Goal: Transaction & Acquisition: Purchase product/service

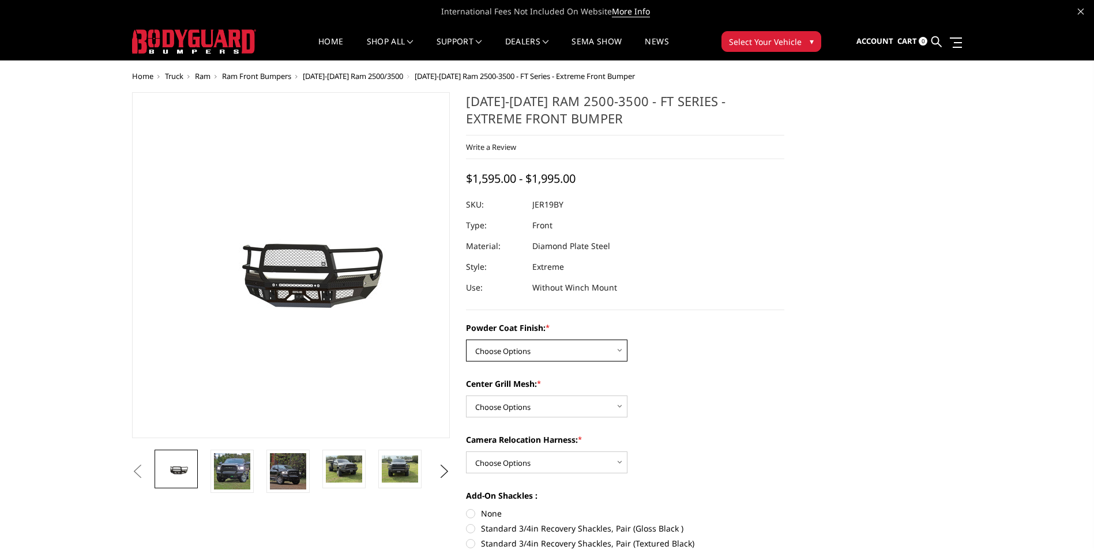
click at [568, 354] on select "Choose Options Bare Metal Gloss Black Powder Coat Textured Black Powder Coat" at bounding box center [546, 351] width 161 height 22
select select "3215"
click at [466, 340] on select "Choose Options Bare Metal Gloss Black Powder Coat Textured Black Powder Coat" at bounding box center [546, 351] width 161 height 22
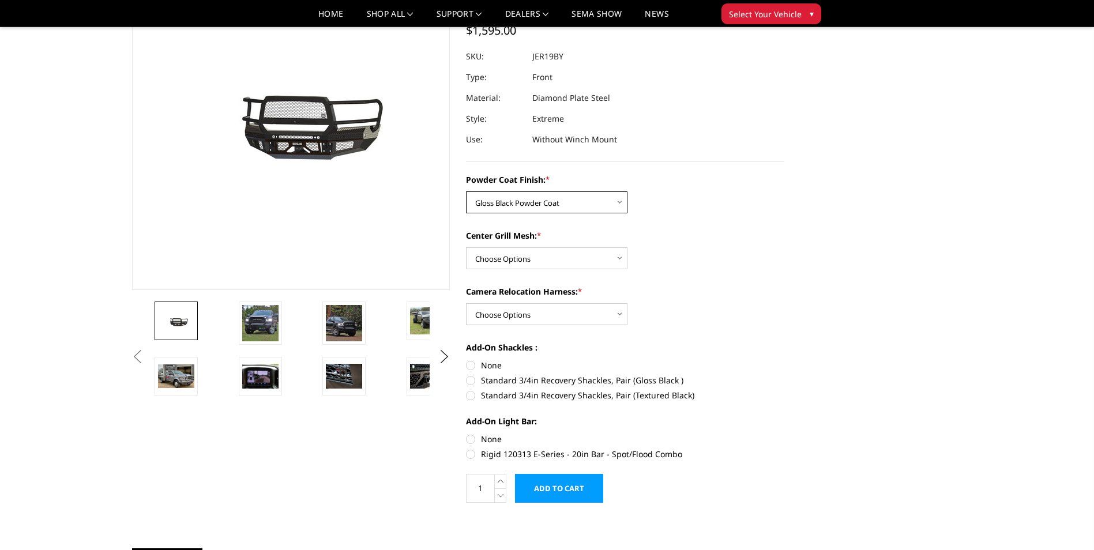
scroll to position [115, 0]
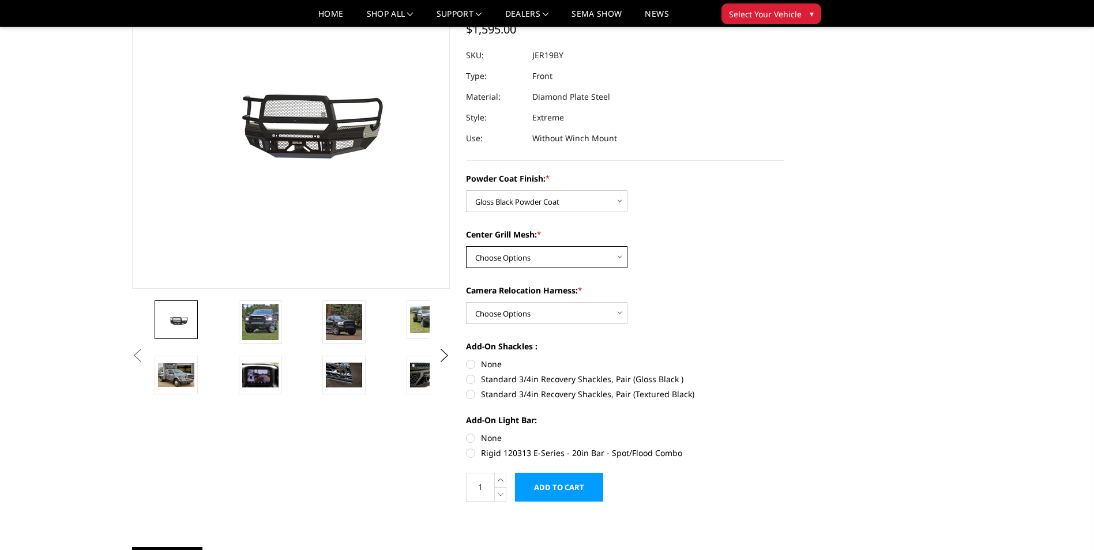
click at [539, 251] on select "Choose Options WITH Expanded Metal in Center Grill WITHOUT Expanded Metal in Ce…" at bounding box center [546, 257] width 161 height 22
select select "3217"
click at [466, 246] on select "Choose Options WITH Expanded Metal in Center Grill WITHOUT Expanded Metal in Ce…" at bounding box center [546, 257] width 161 height 22
click at [521, 317] on select "Choose Options WITH Camera Relocation Harness WITHOUT Camera Relocation Harness" at bounding box center [546, 313] width 161 height 22
select select "3220"
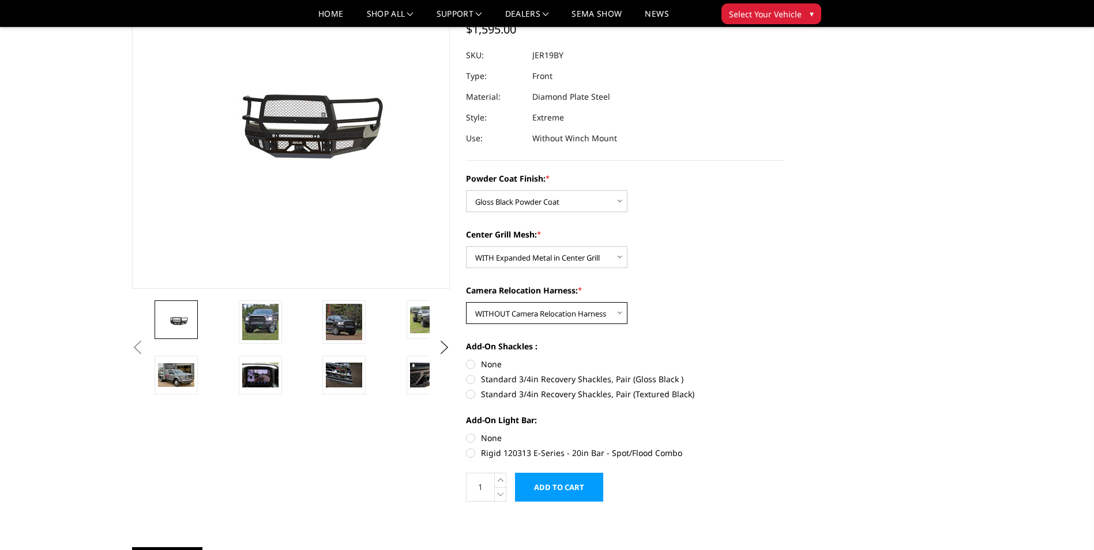
click at [466, 302] on select "Choose Options WITH Camera Relocation Harness WITHOUT Camera Relocation Harness" at bounding box center [546, 313] width 161 height 22
click at [470, 383] on label "Standard 3/4in Recovery Shackles, Pair (Gloss Black )" at bounding box center [625, 379] width 318 height 12
click at [784, 359] on input "Standard 3/4in Recovery Shackles, Pair (Gloss Black )" at bounding box center [784, 358] width 1 height 1
radio input "true"
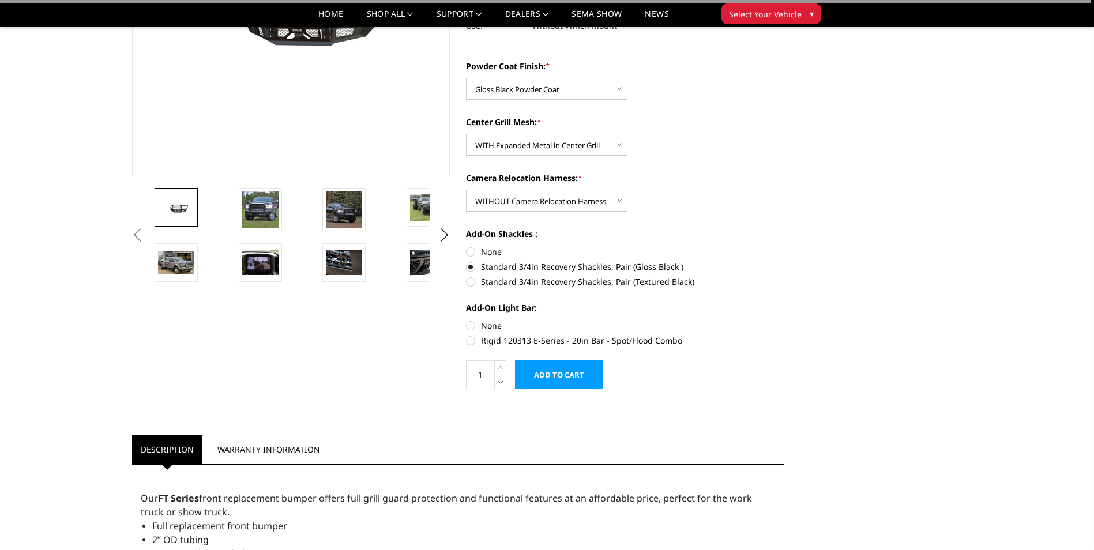
scroll to position [231, 0]
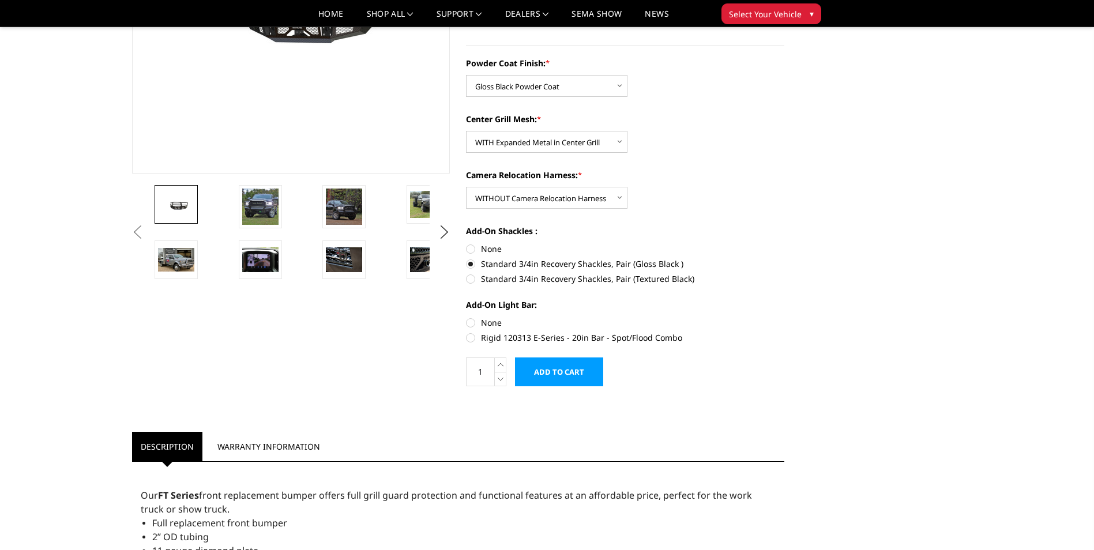
click at [521, 342] on label "Rigid 120313 E-Series - 20in Bar - Spot/Flood Combo" at bounding box center [625, 338] width 318 height 12
click at [784, 317] on input "Rigid 120313 E-Series - 20in Bar - Spot/Flood Combo" at bounding box center [784, 317] width 1 height 1
radio input "true"
click at [526, 368] on input "Add to Cart" at bounding box center [559, 372] width 88 height 29
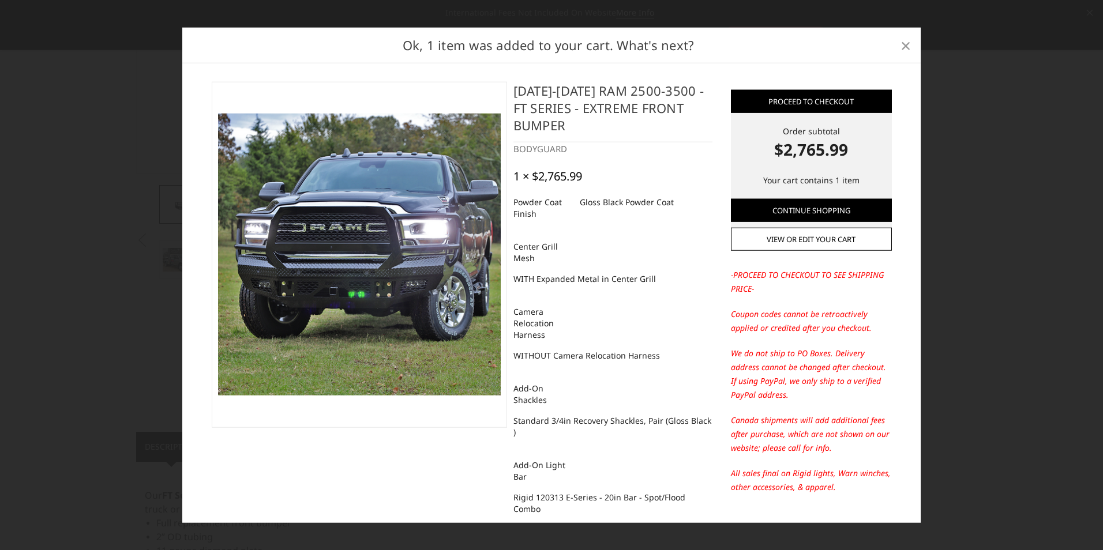
click at [903, 48] on span "×" at bounding box center [905, 44] width 10 height 25
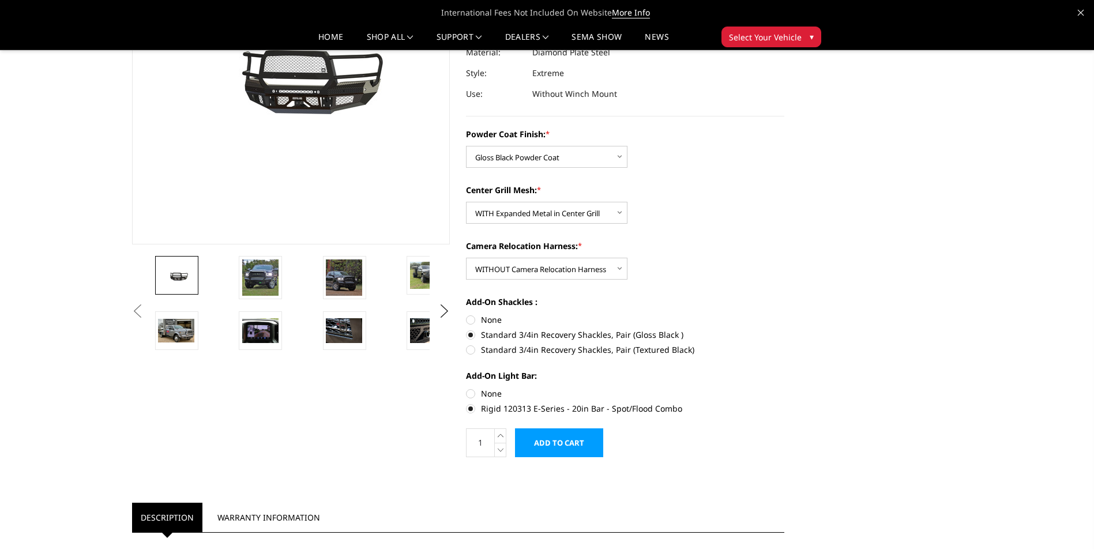
scroll to position [0, 0]
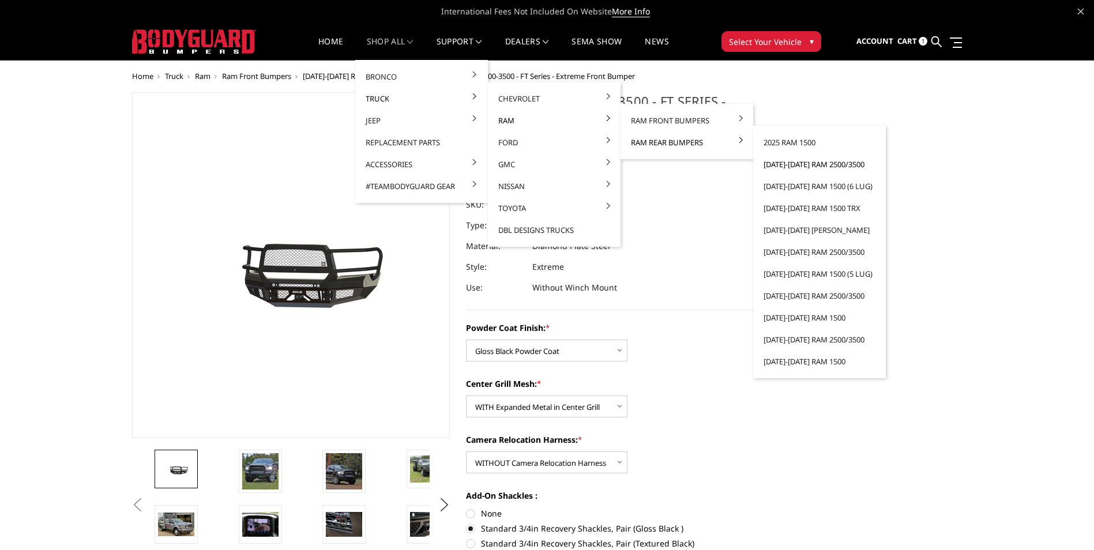
click at [794, 164] on link "[DATE]-[DATE] Ram 2500/3500" at bounding box center [819, 164] width 123 height 22
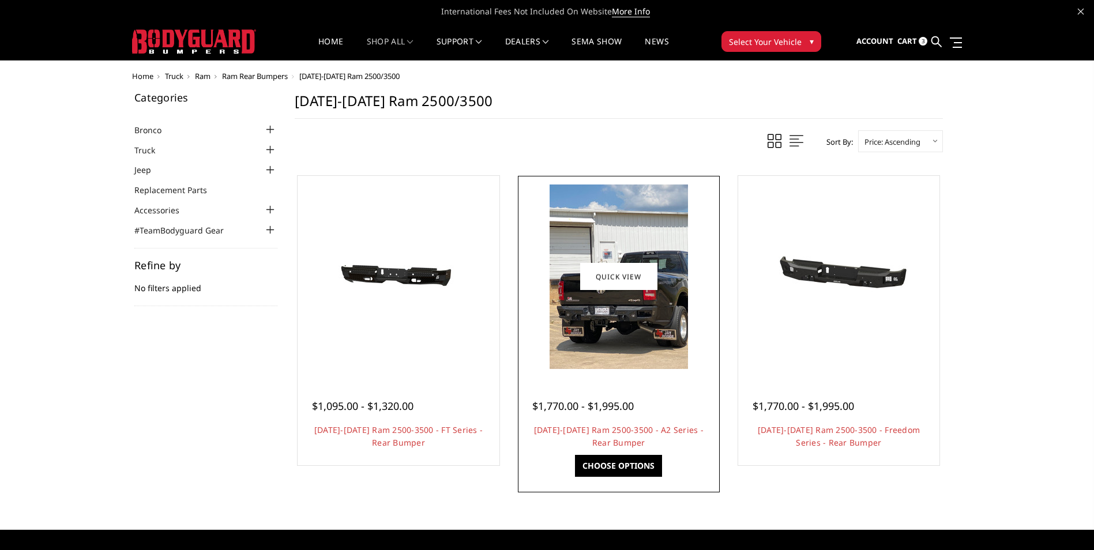
click at [621, 345] on img at bounding box center [619, 277] width 138 height 185
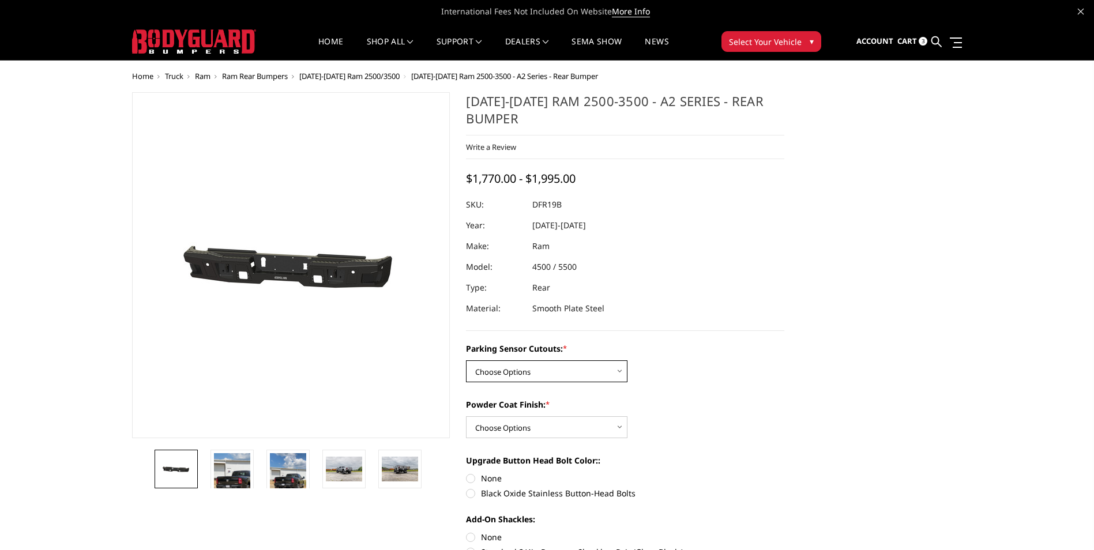
click at [599, 371] on select "Choose Options No - Without Parking Sensor Cutouts Yes - With Parking Sensor Cu…" at bounding box center [546, 371] width 161 height 22
select select "2164"
click at [466, 360] on select "Choose Options No - Without Parking Sensor Cutouts Yes - With Parking Sensor Cu…" at bounding box center [546, 371] width 161 height 22
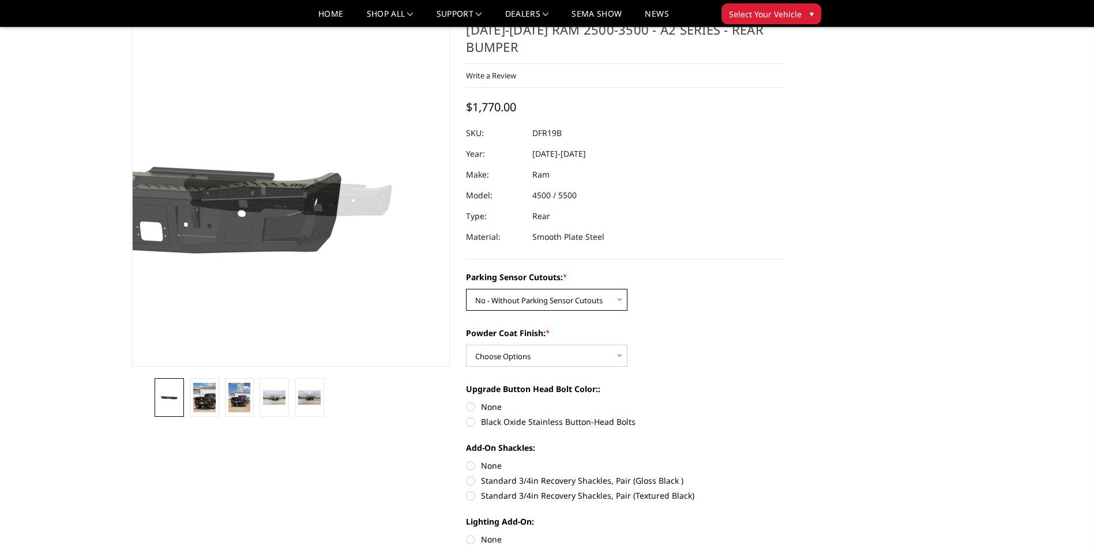
scroll to position [58, 0]
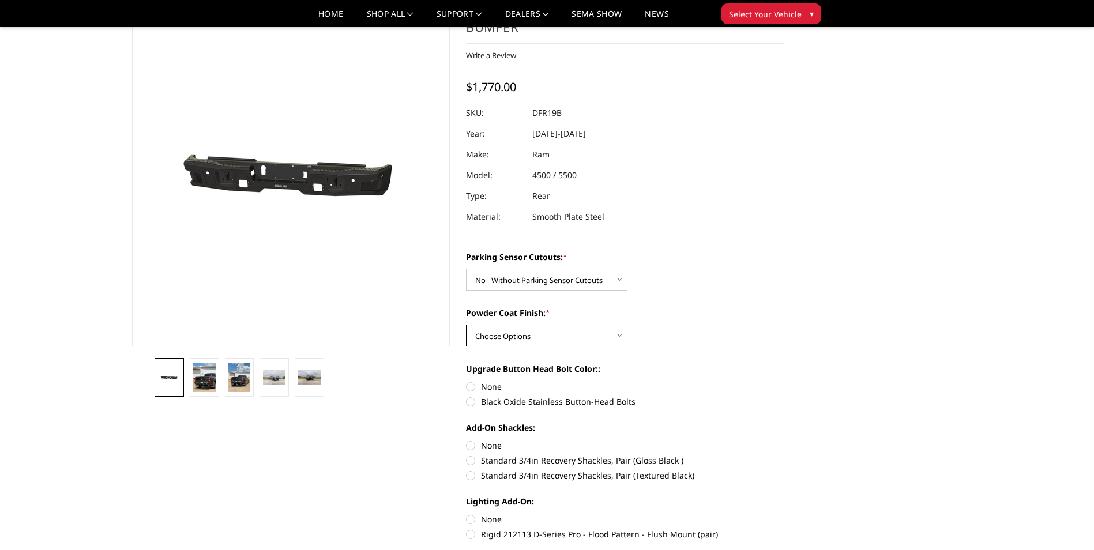
click at [524, 337] on select "Choose Options Bare Metal Textured Black Powder Coat" at bounding box center [546, 336] width 161 height 22
select select "2167"
click at [466, 325] on select "Choose Options Bare Metal Textured Black Powder Coat" at bounding box center [546, 336] width 161 height 22
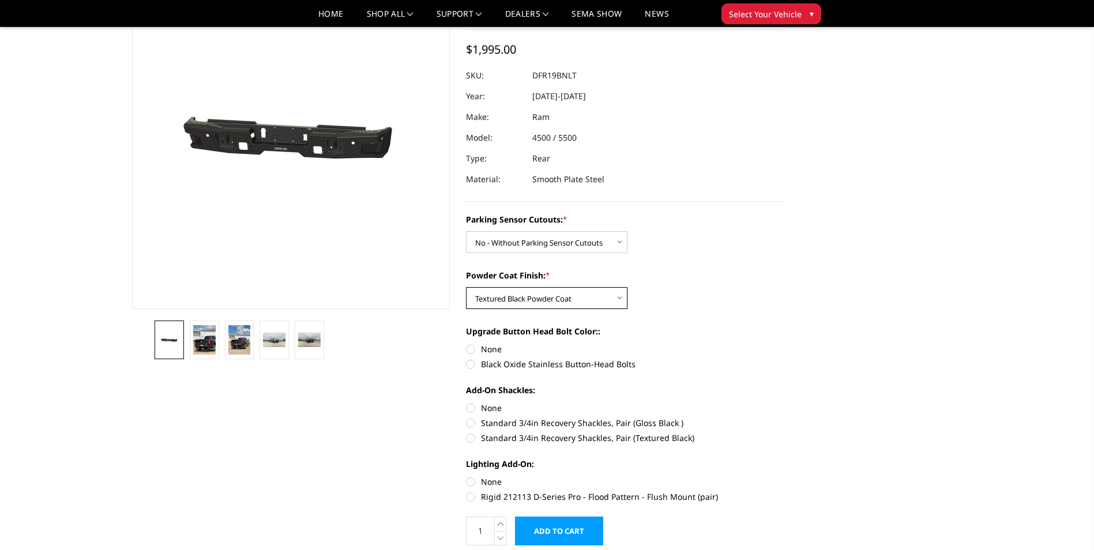
scroll to position [115, 0]
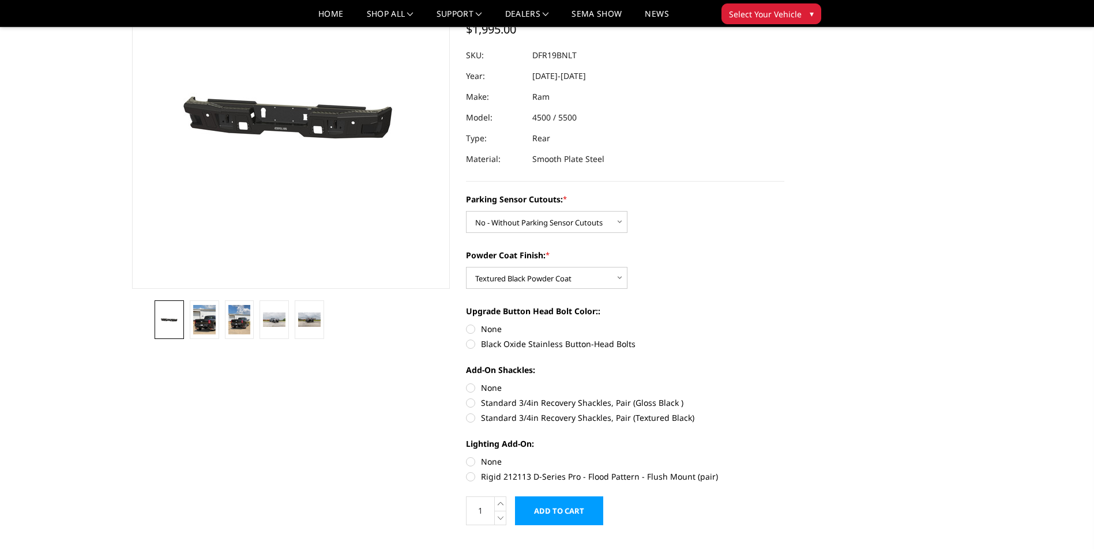
click at [508, 344] on label "Black Oxide Stainless Button-Head Bolts" at bounding box center [625, 344] width 318 height 12
click at [784, 324] on input "Black Oxide Stainless Button-Head Bolts" at bounding box center [784, 323] width 1 height 1
radio input "true"
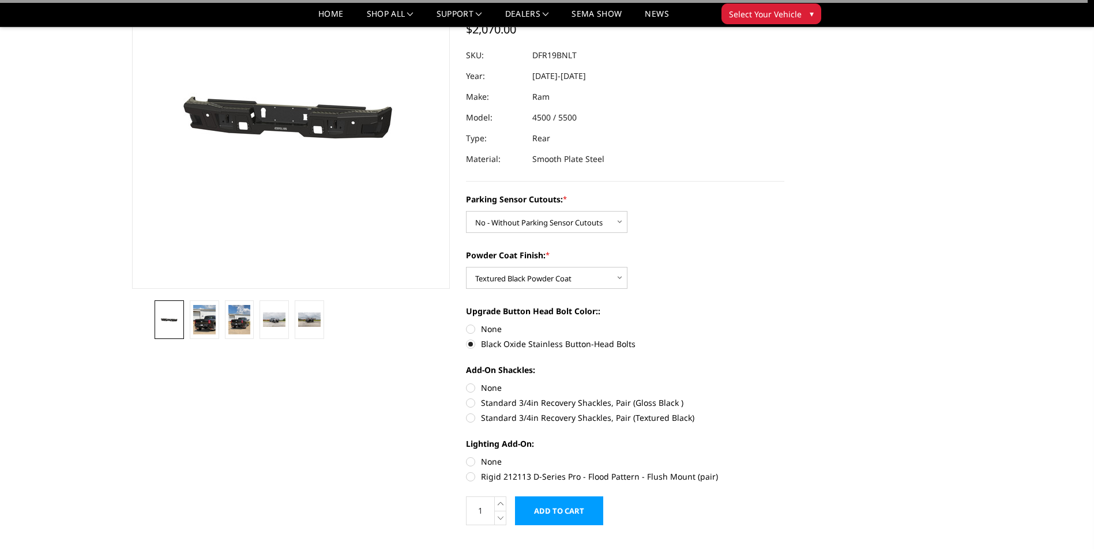
scroll to position [173, 0]
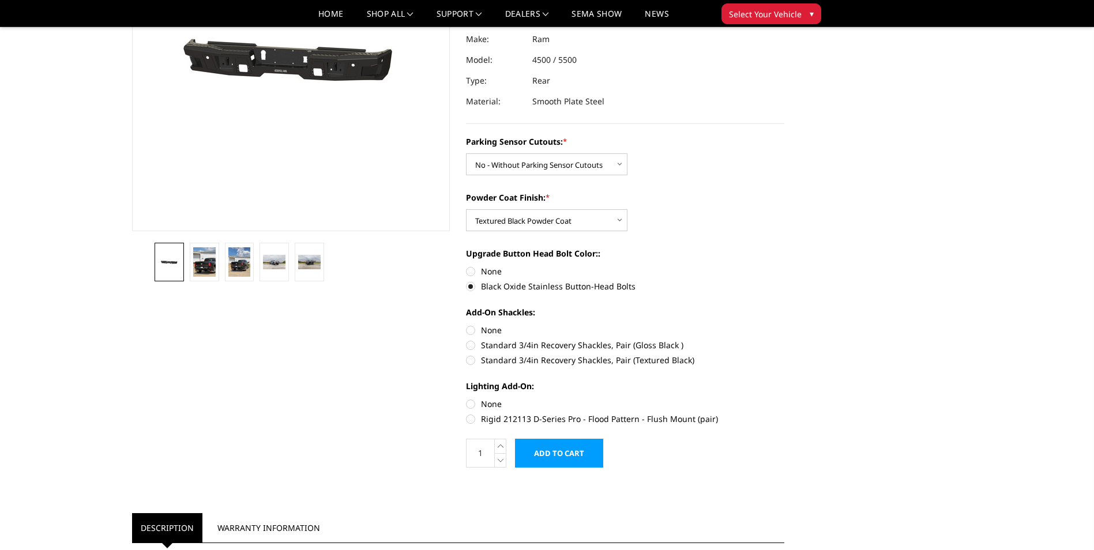
click at [483, 354] on label "Standard 3/4in Recovery Shackles, Pair (Textured Black)" at bounding box center [625, 360] width 318 height 12
click at [784, 340] on input "Standard 3/4in Recovery Shackles, Pair (Textured Black)" at bounding box center [784, 339] width 1 height 1
radio input "true"
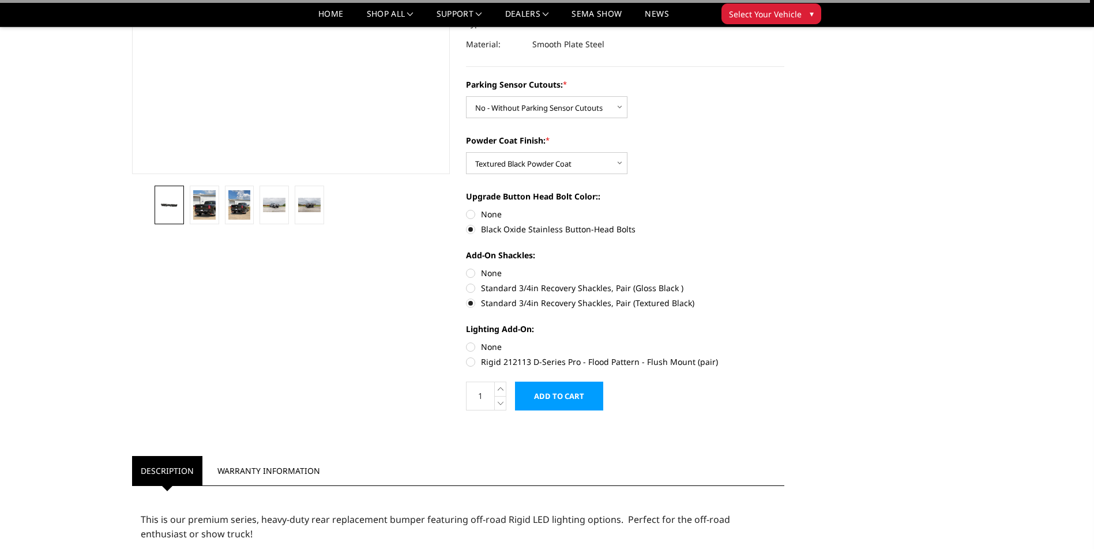
scroll to position [231, 0]
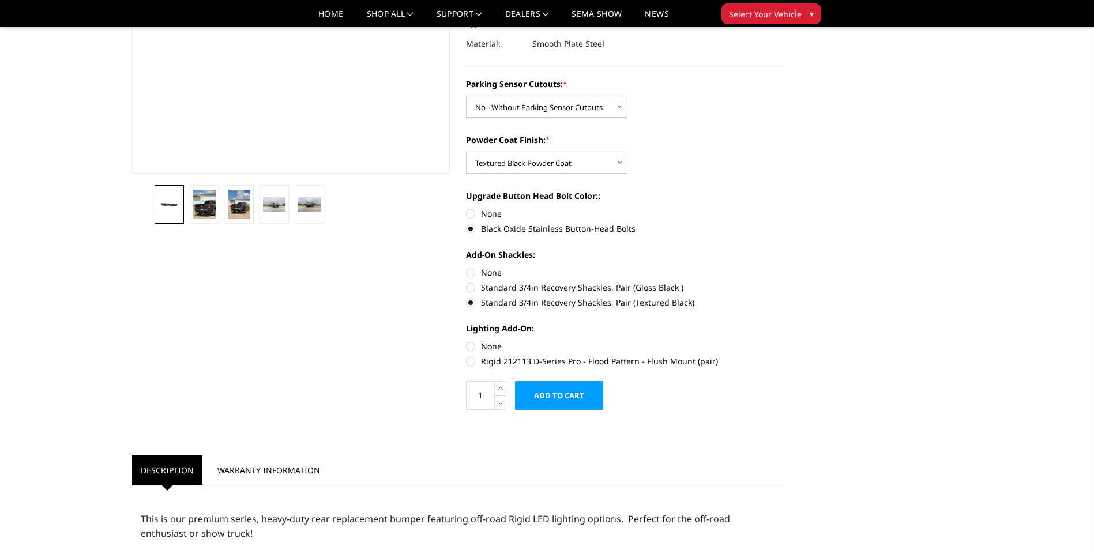
click at [487, 359] on label "Rigid 212113 D-Series Pro - Flood Pattern - Flush Mount (pair)" at bounding box center [625, 361] width 318 height 12
click at [784, 341] on input "Rigid 212113 D-Series Pro - Flood Pattern - Flush Mount (pair)" at bounding box center [784, 340] width 1 height 1
radio input "true"
click at [220, 217] on li at bounding box center [204, 204] width 35 height 39
click at [200, 213] on img at bounding box center [204, 205] width 22 height 30
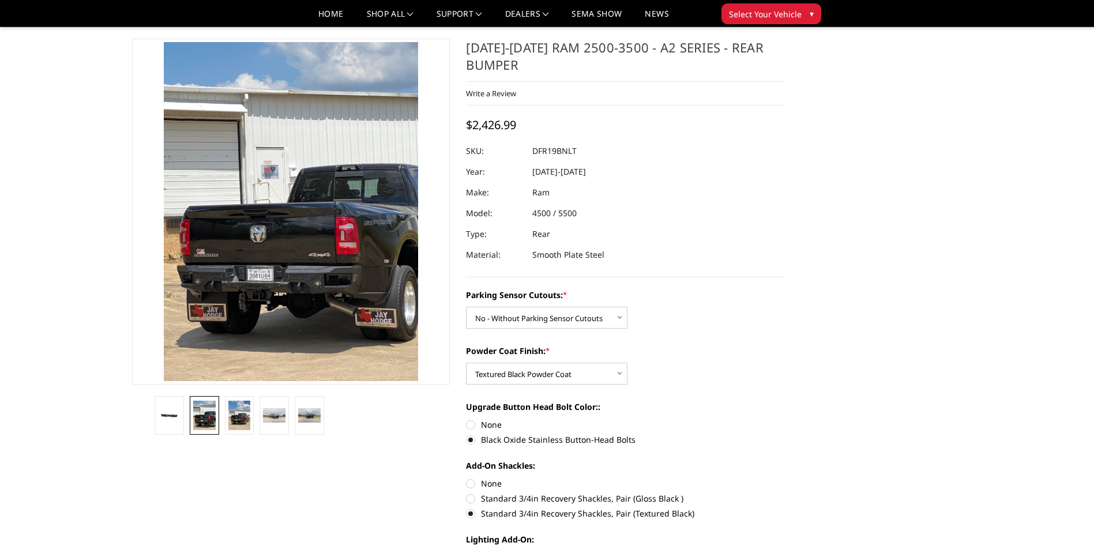
scroll to position [10, 0]
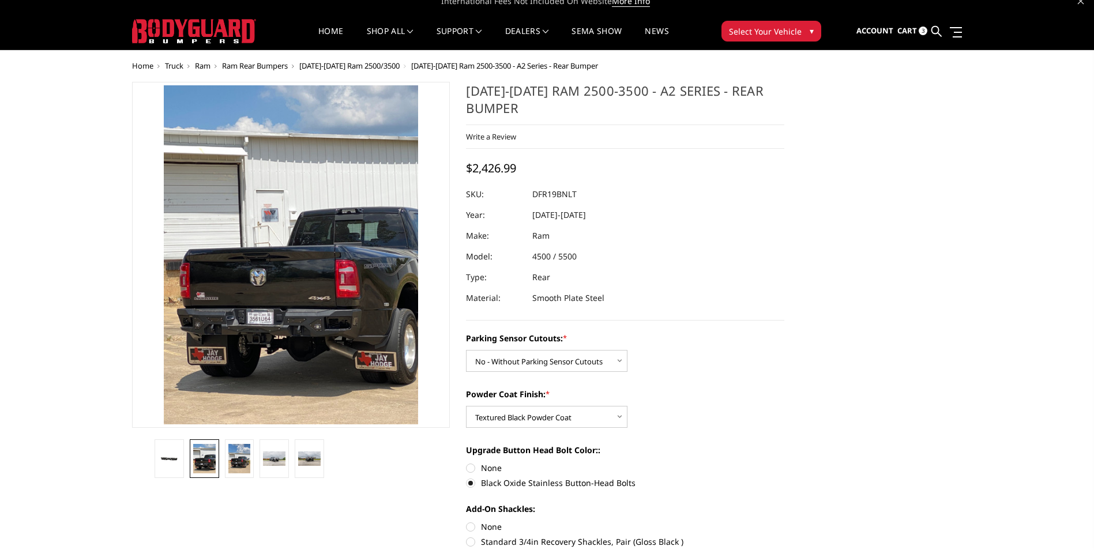
click at [257, 454] on li at bounding box center [274, 458] width 35 height 39
click at [269, 460] on img at bounding box center [274, 459] width 22 height 15
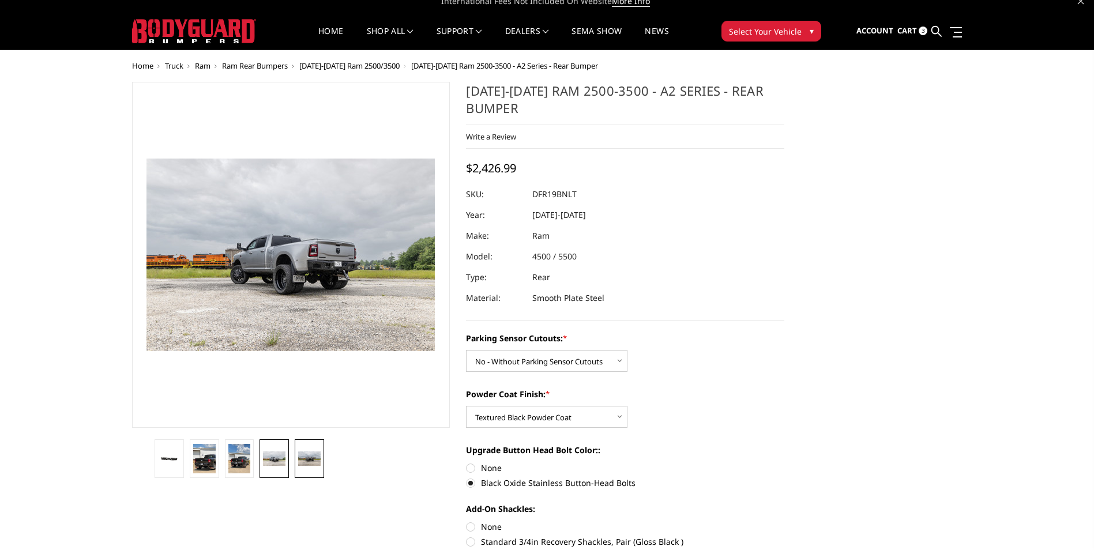
click at [298, 463] on img at bounding box center [309, 459] width 22 height 15
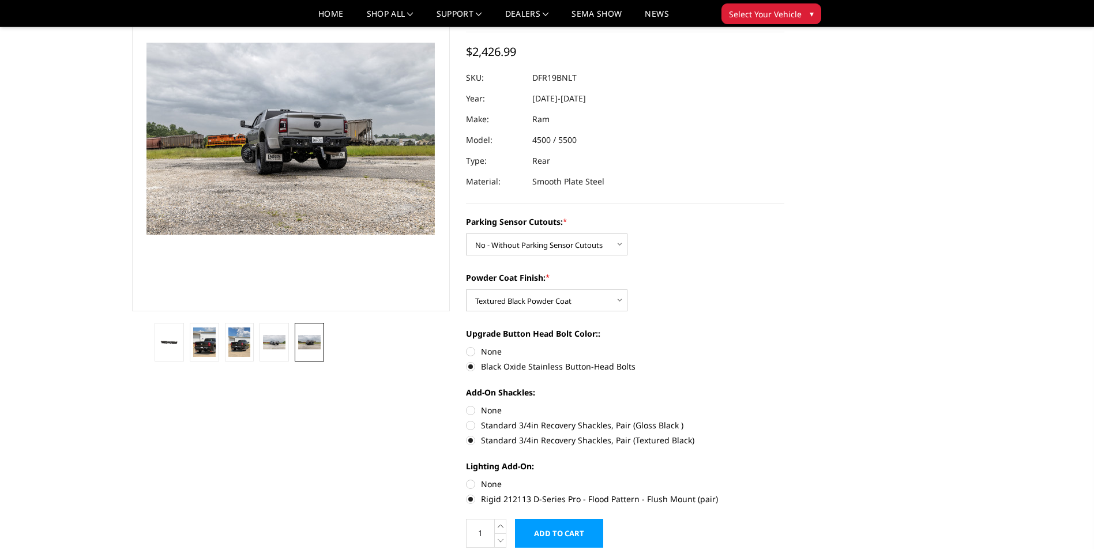
scroll to position [126, 0]
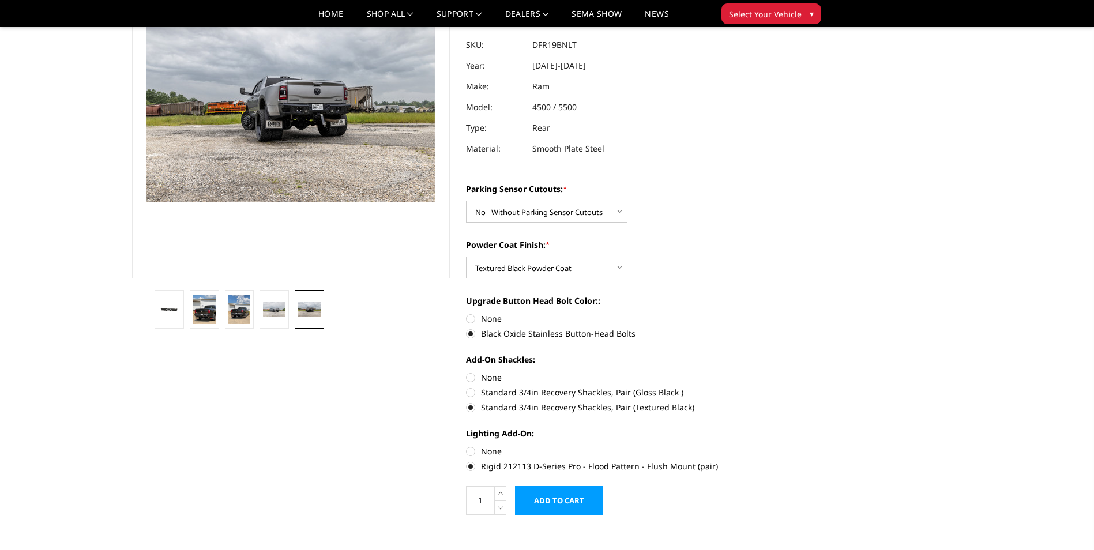
click at [523, 497] on input "Add to Cart" at bounding box center [559, 500] width 88 height 29
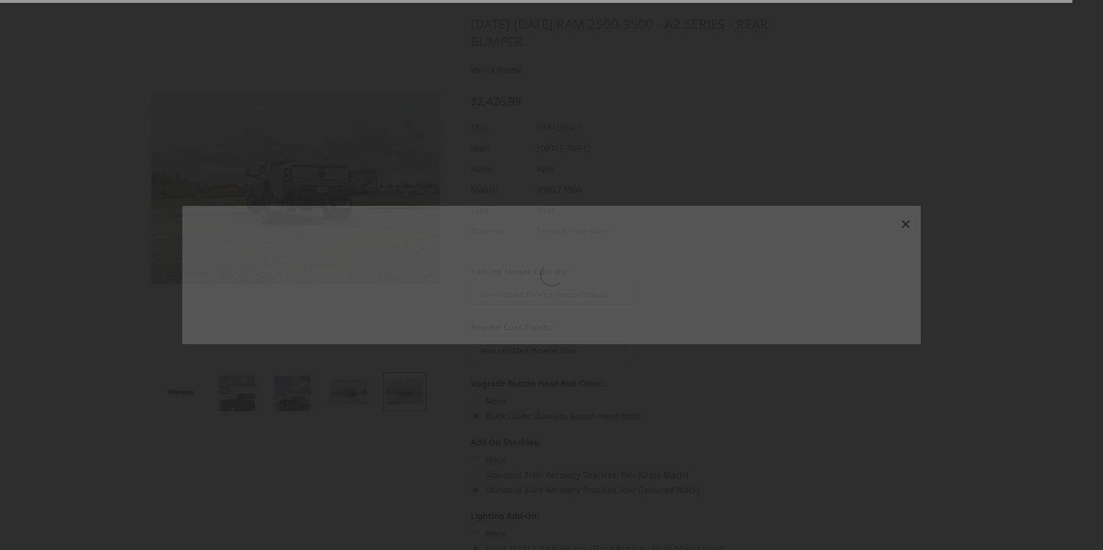
scroll to position [10, 0]
